Goal: Register for event/course

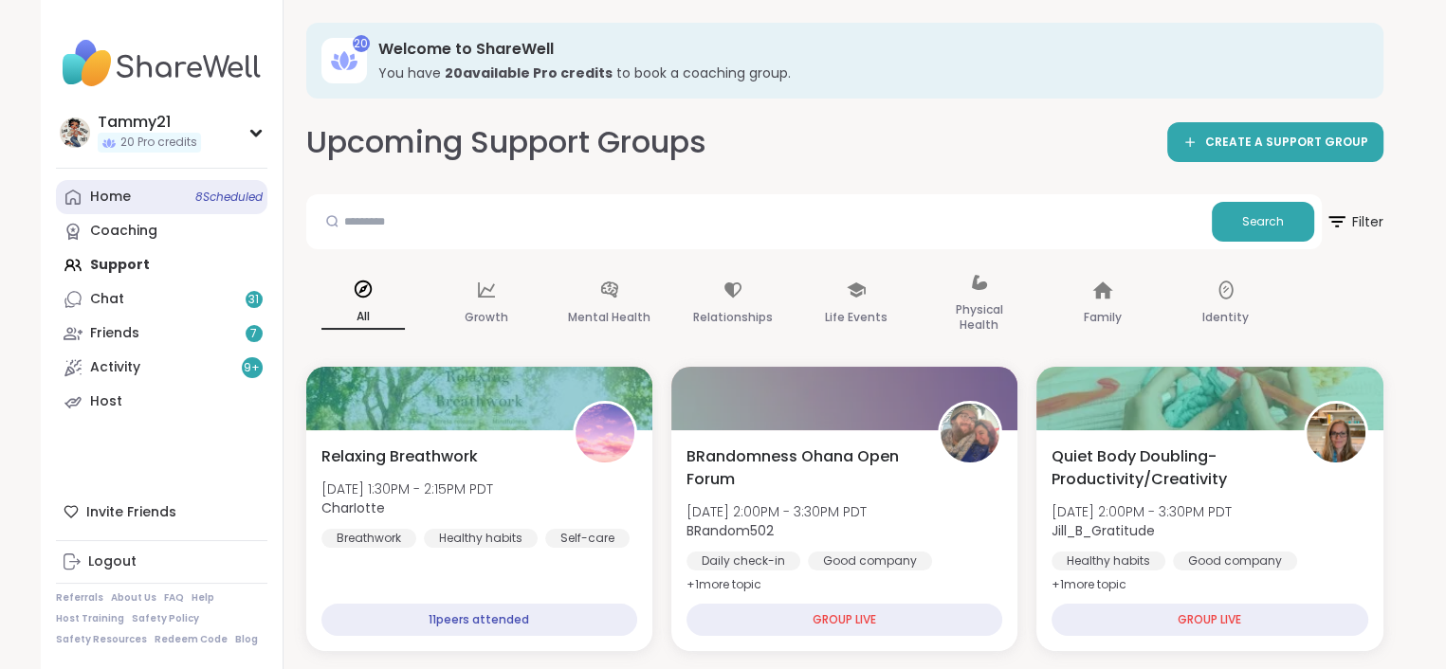
click at [91, 200] on div "Home 8 Scheduled" at bounding box center [110, 197] width 41 height 19
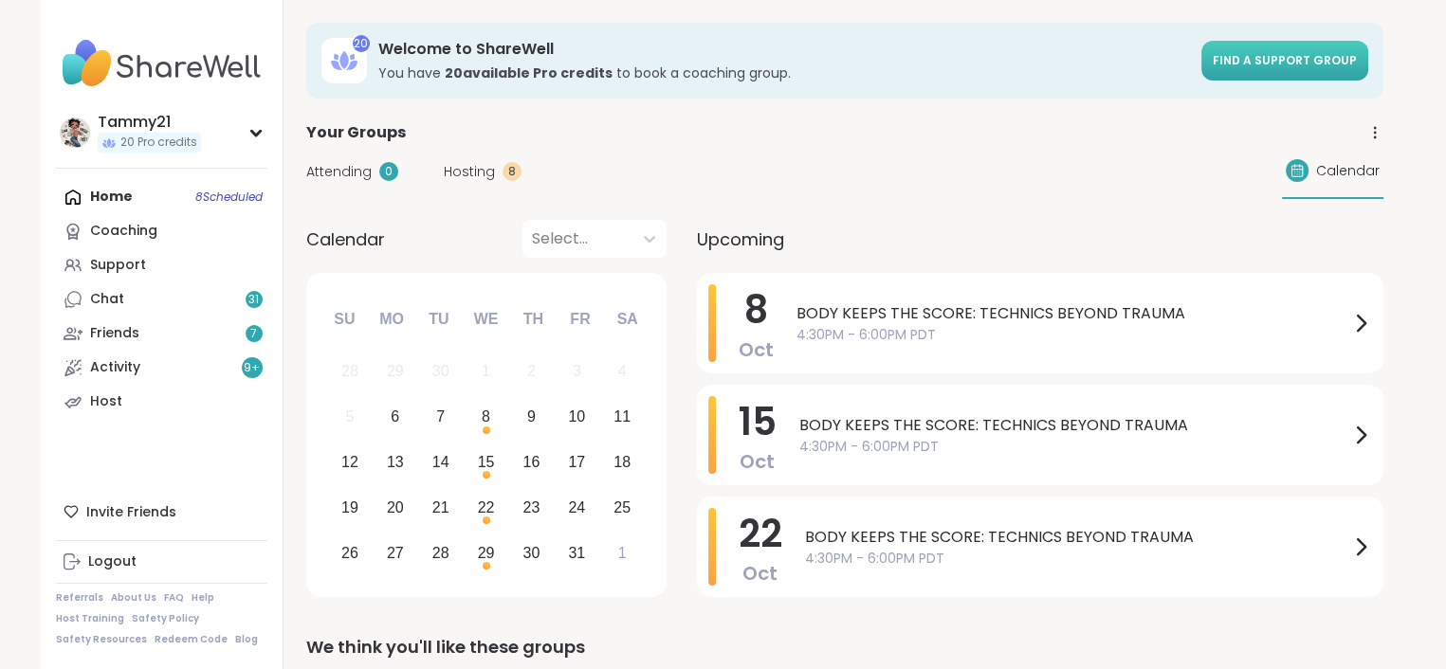
click at [1285, 66] on span "Find a support group" at bounding box center [1285, 60] width 144 height 16
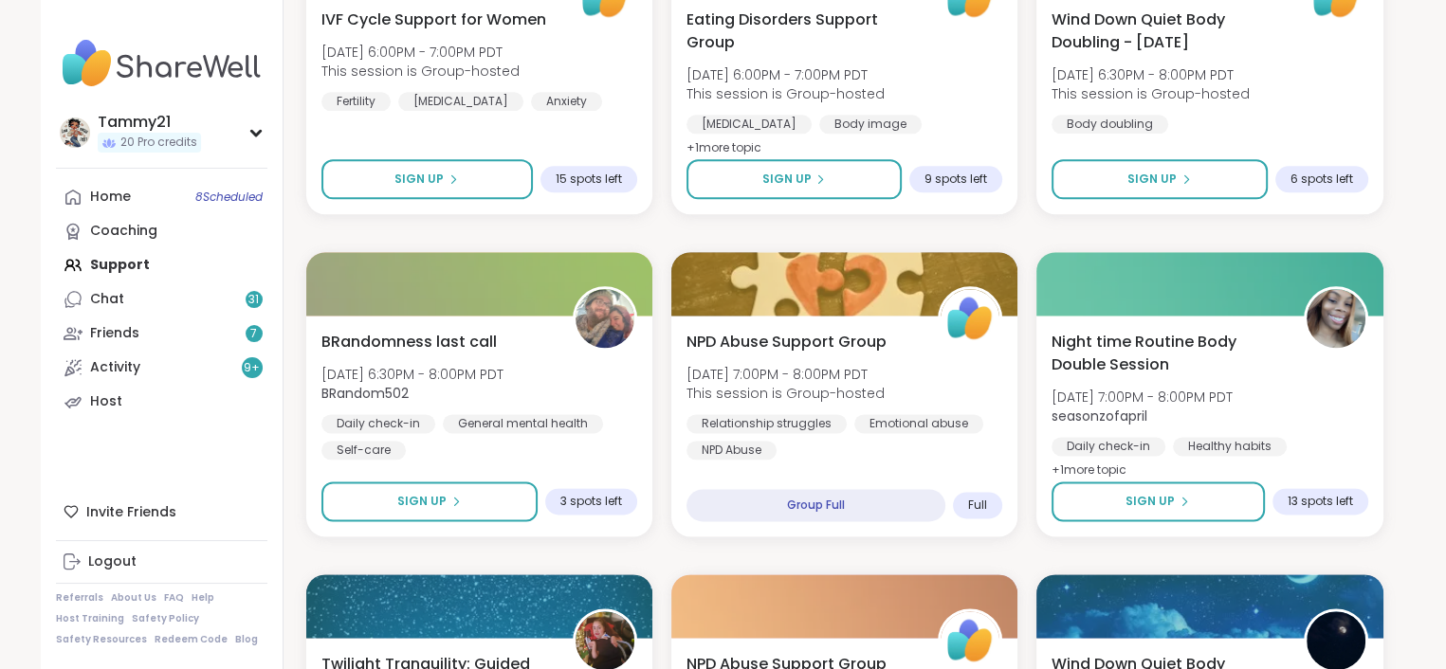
scroll to position [2371, 0]
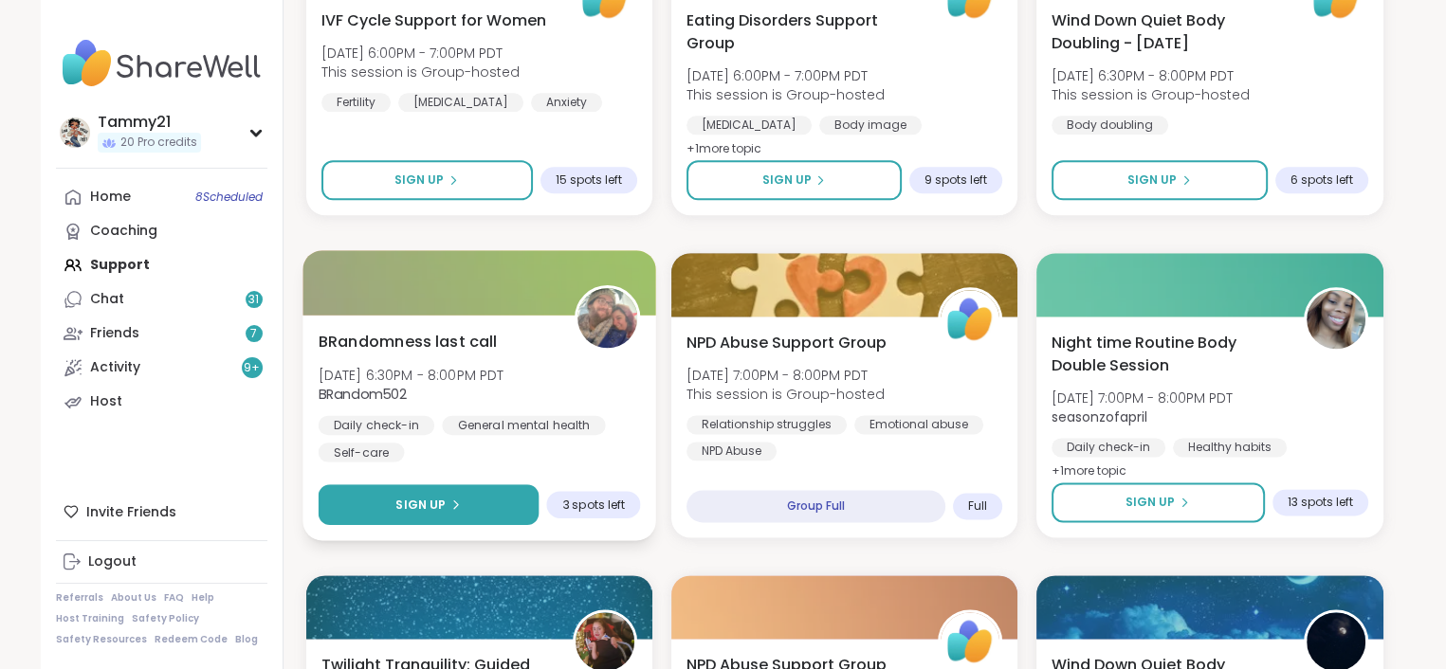
click at [489, 501] on button "Sign Up" at bounding box center [428, 505] width 221 height 41
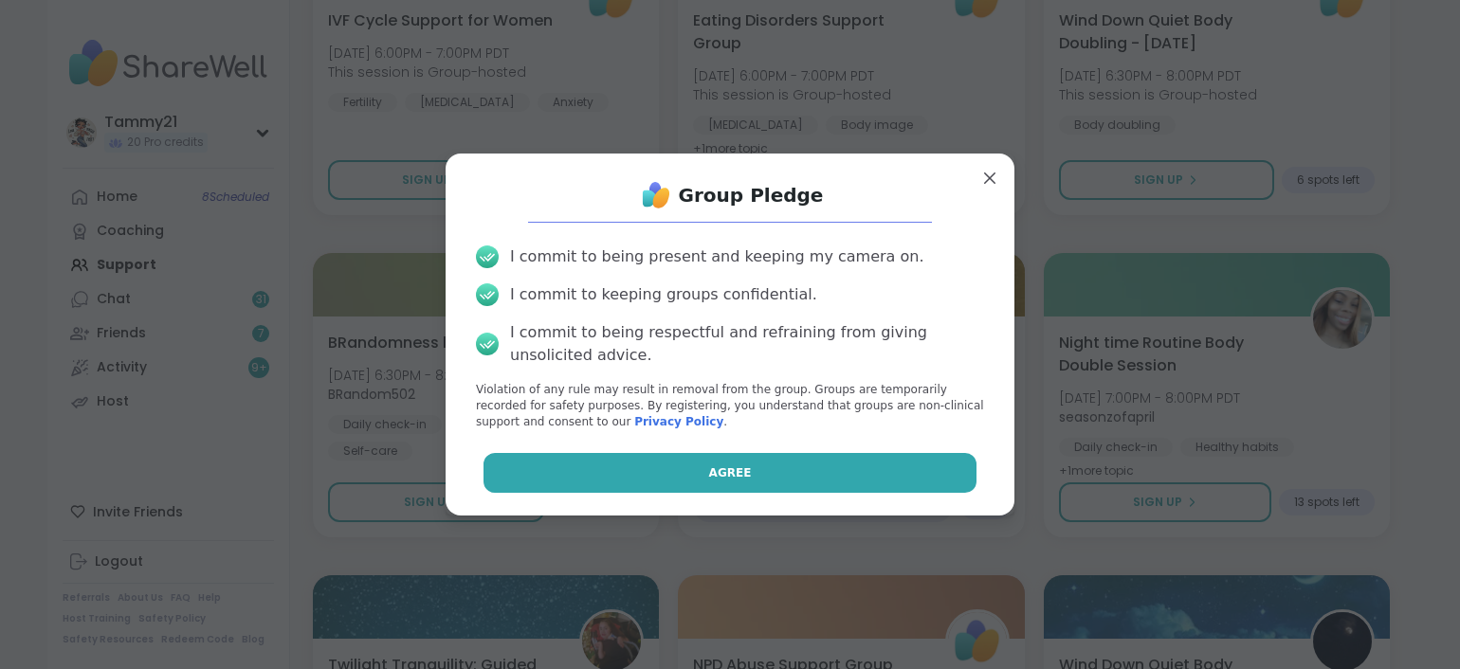
click at [618, 471] on button "Agree" at bounding box center [731, 473] width 494 height 40
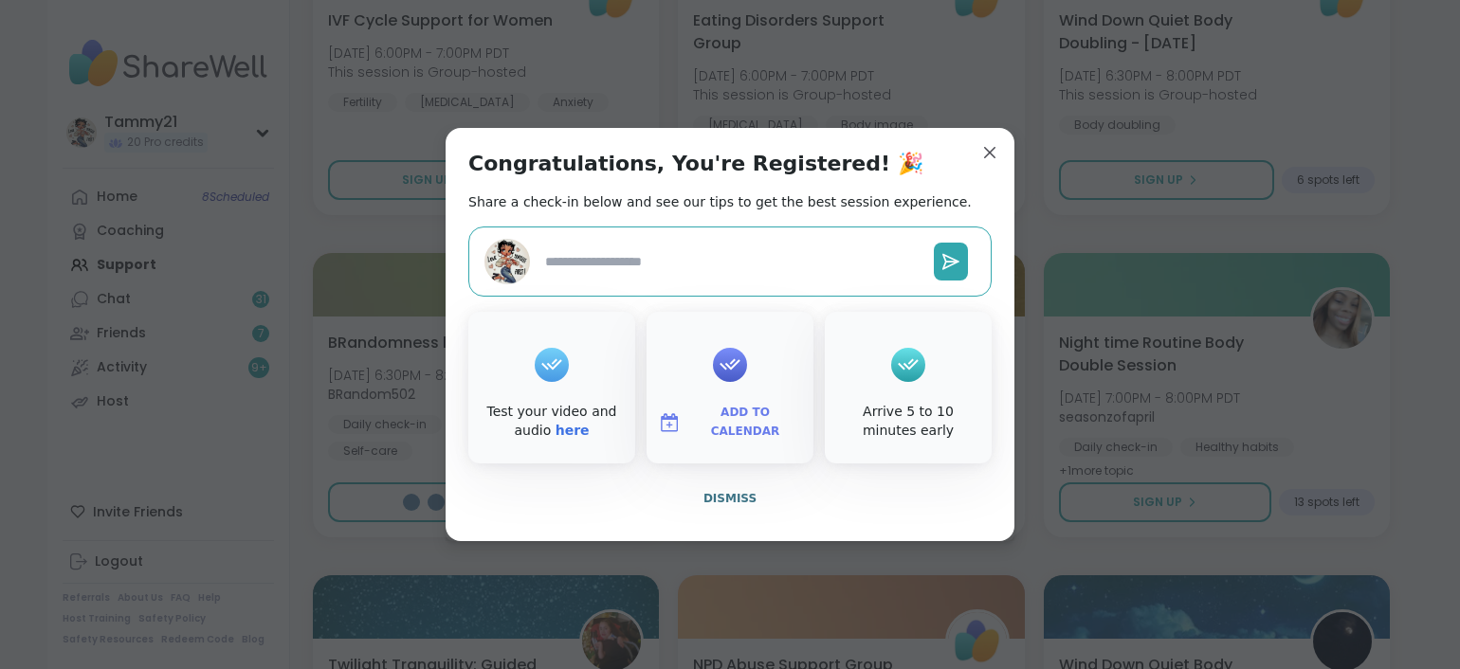
type textarea "*"
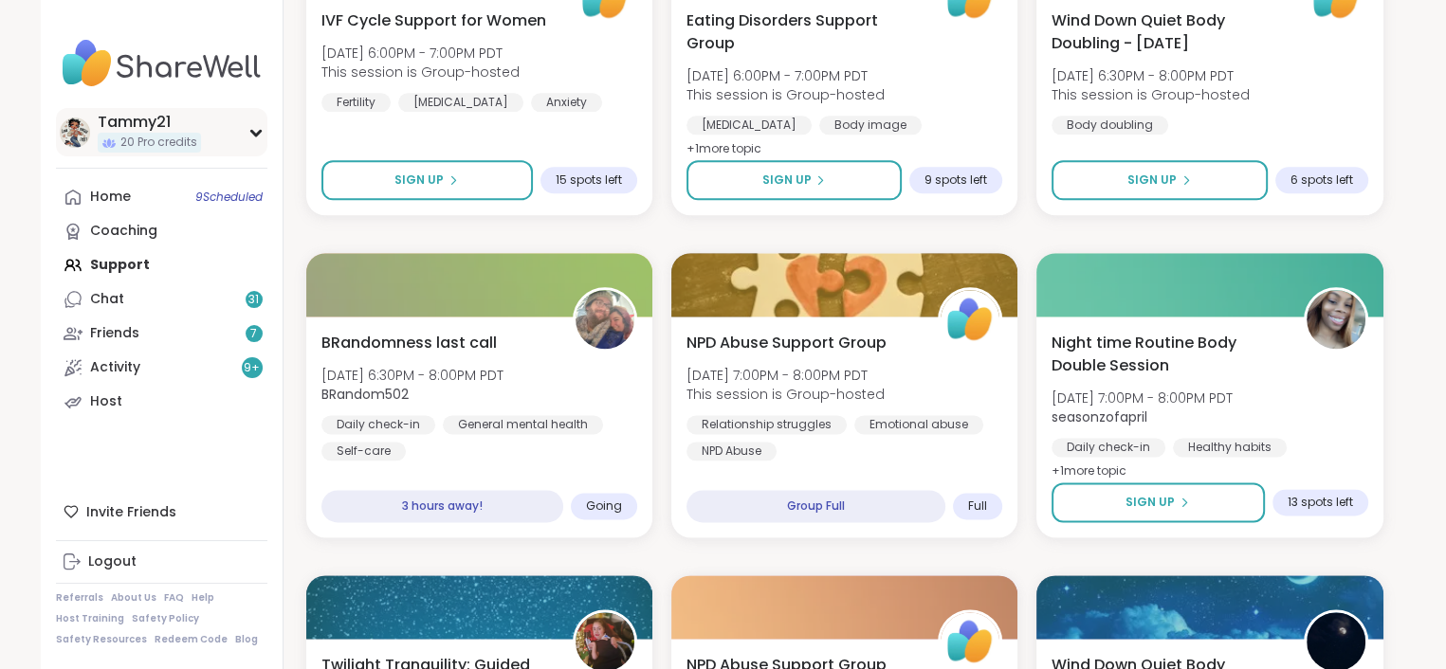
click at [139, 119] on div "Tammy21" at bounding box center [149, 122] width 103 height 21
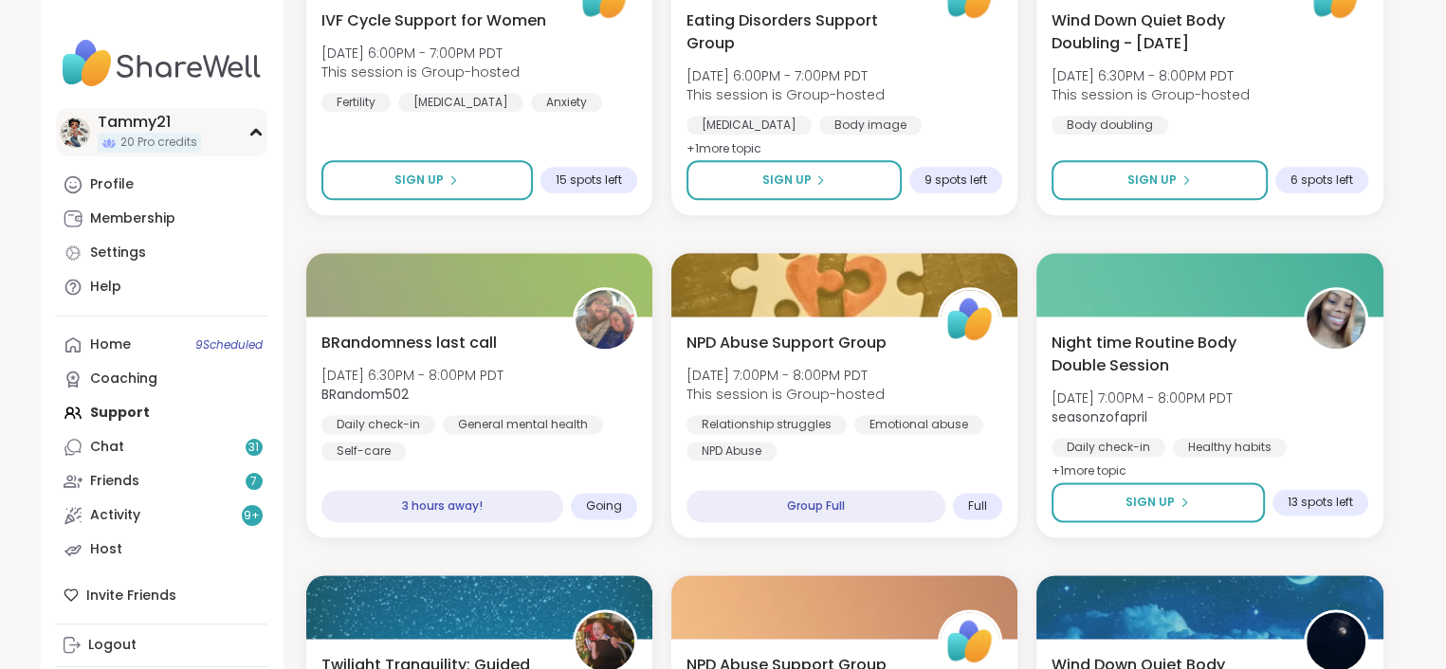
click at [144, 122] on div "Tammy21" at bounding box center [149, 122] width 103 height 21
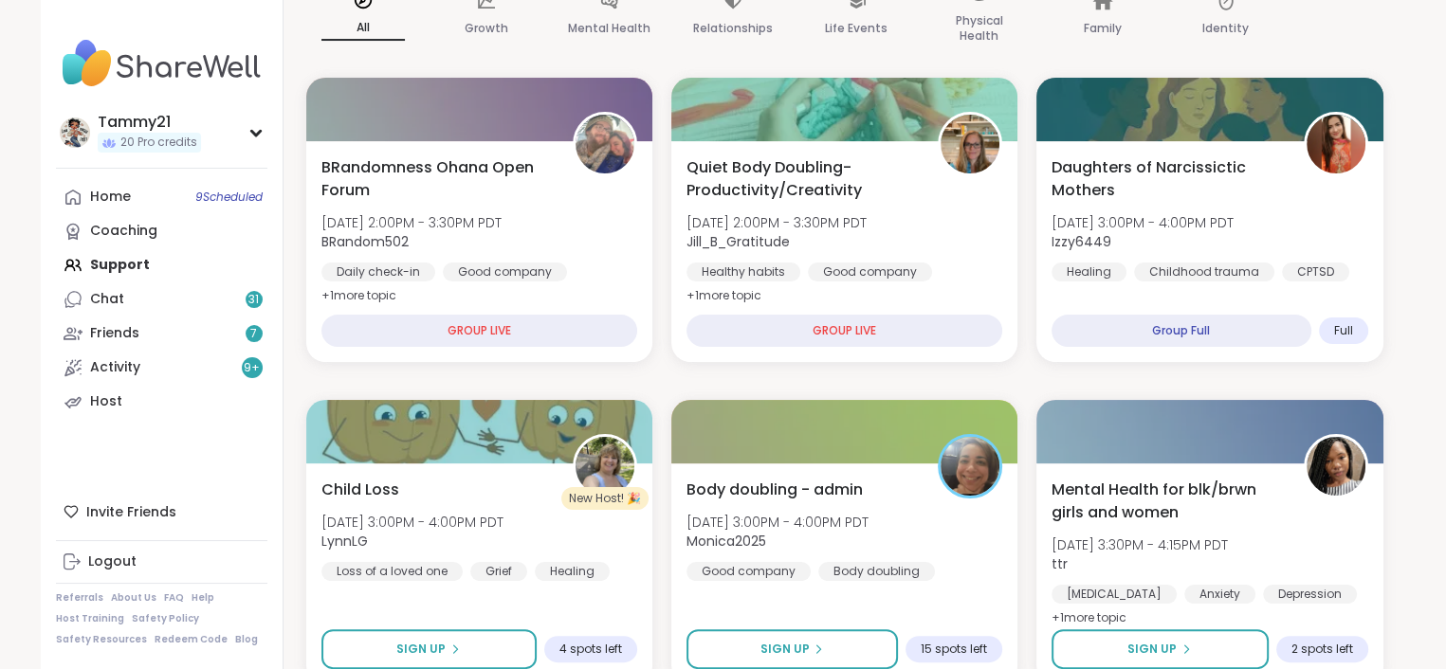
scroll to position [0, 0]
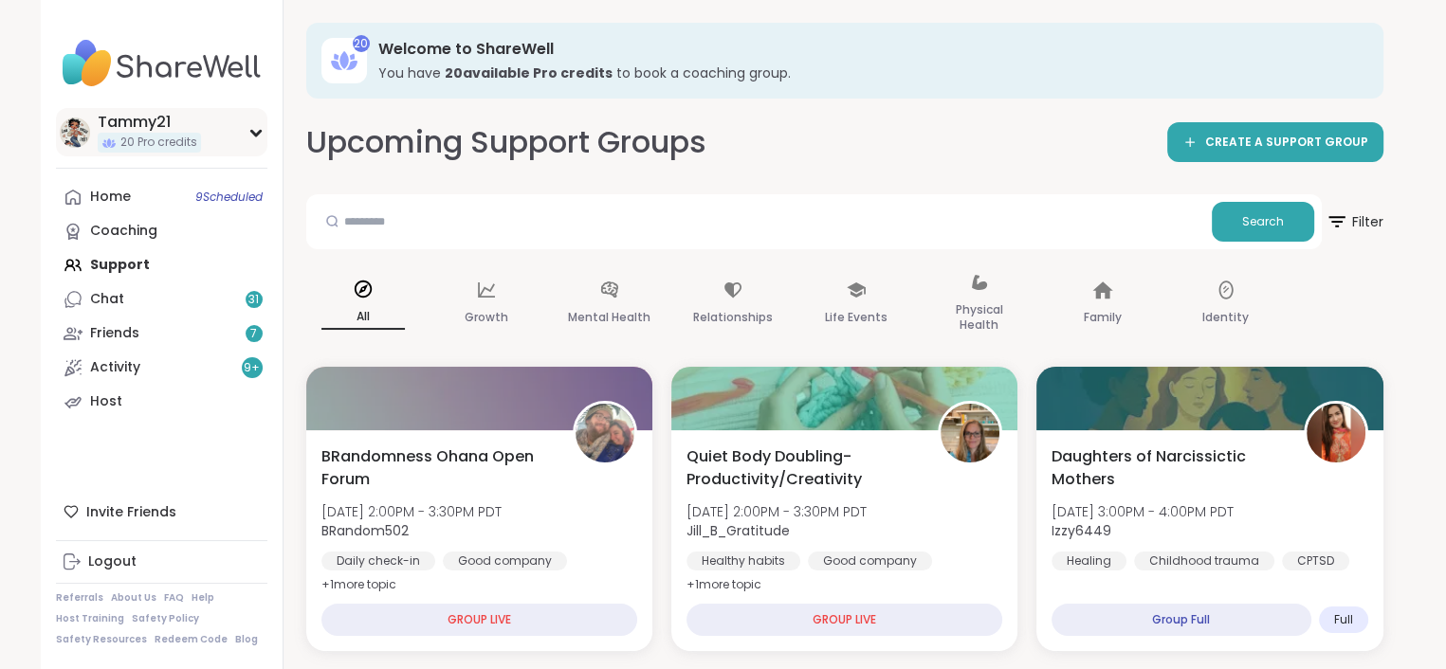
click at [130, 123] on div "Tammy21" at bounding box center [149, 122] width 103 height 21
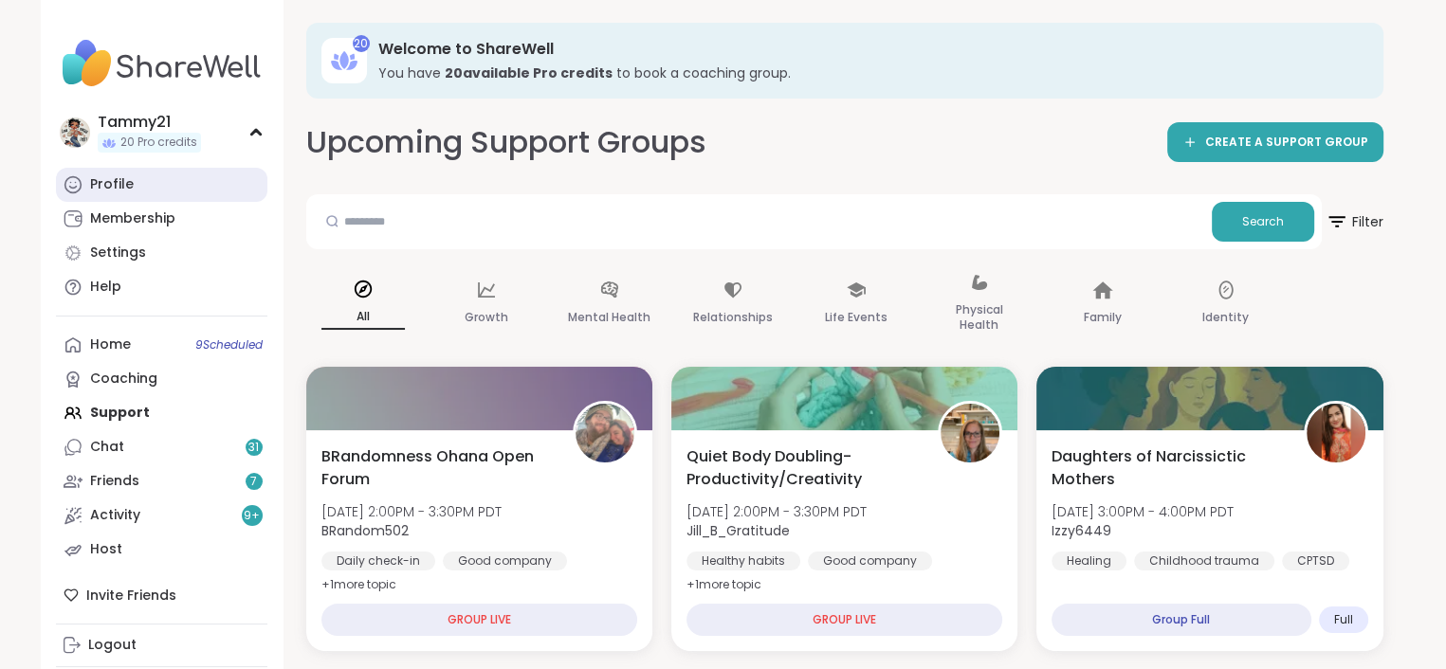
click at [121, 185] on div "Profile" at bounding box center [112, 184] width 44 height 19
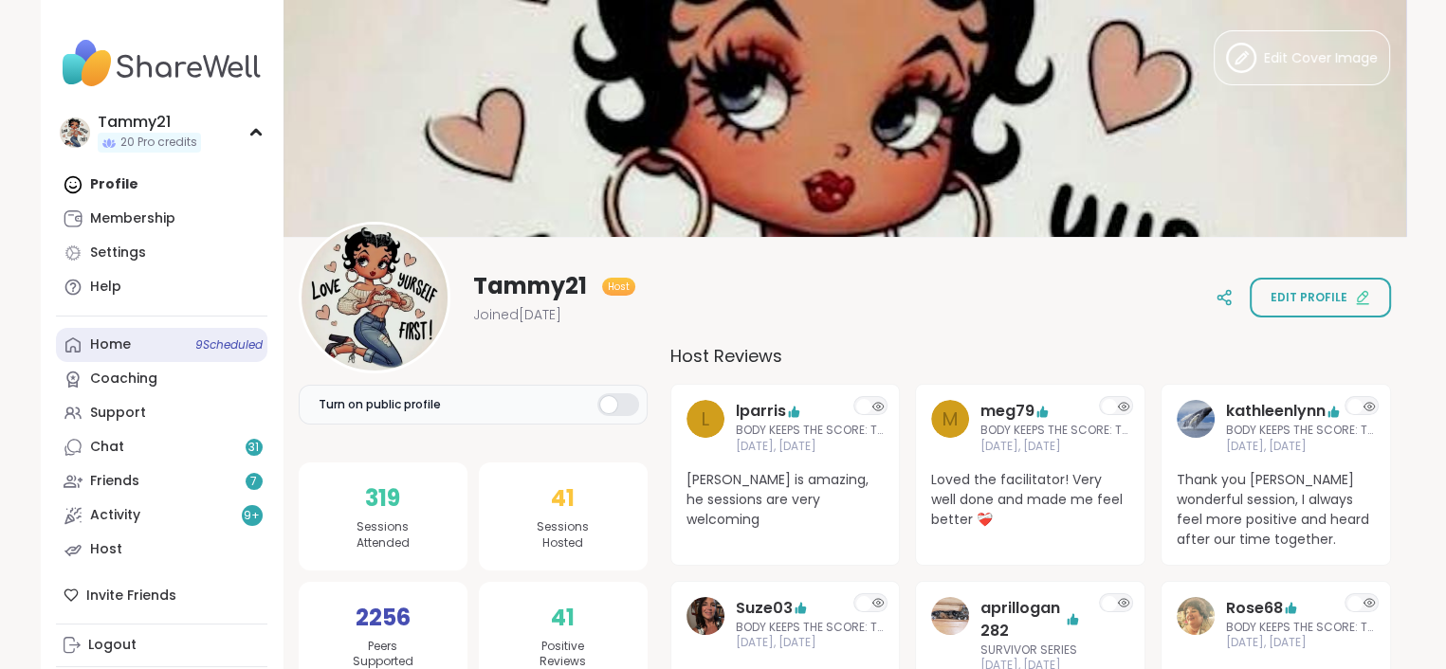
click at [124, 343] on div "Home 9 Scheduled" at bounding box center [110, 345] width 41 height 19
